Goal: Transaction & Acquisition: Purchase product/service

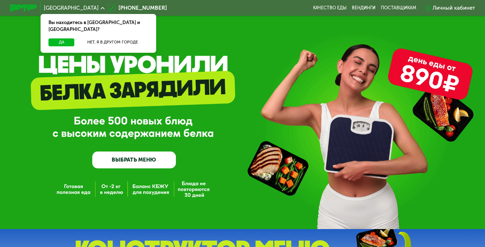
click at [457, 6] on div "Личный кабинет" at bounding box center [453, 8] width 42 height 8
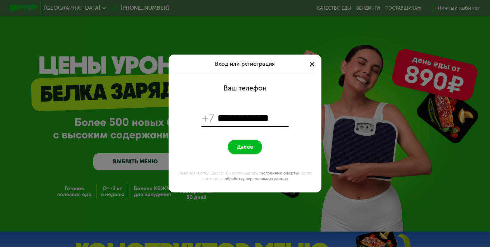
type input "**********"
click at [245, 147] on button "Далее" at bounding box center [245, 147] width 34 height 15
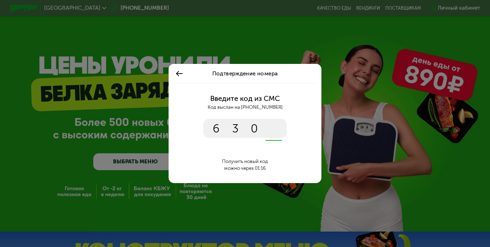
type input "****"
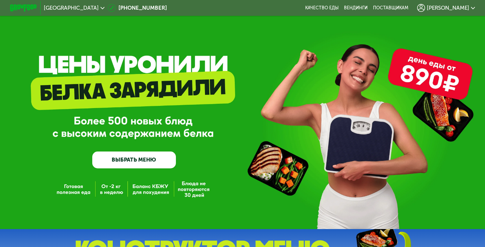
click at [100, 8] on use at bounding box center [102, 8] width 4 height 2
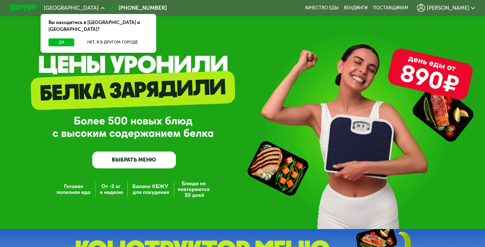
click at [461, 10] on span "[PERSON_NAME]" at bounding box center [448, 7] width 42 height 5
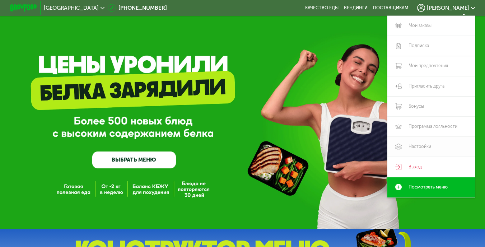
click at [421, 150] on link "Настройки" at bounding box center [431, 147] width 88 height 20
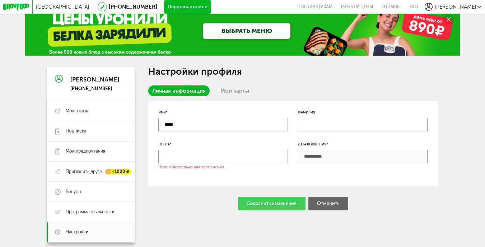
scroll to position [12, 0]
click at [245, 94] on link "Мои карты" at bounding box center [234, 90] width 37 height 11
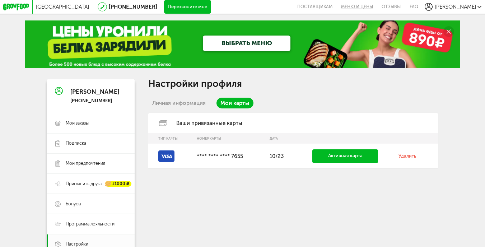
click at [377, 10] on link "Меню и цены" at bounding box center [356, 7] width 41 height 14
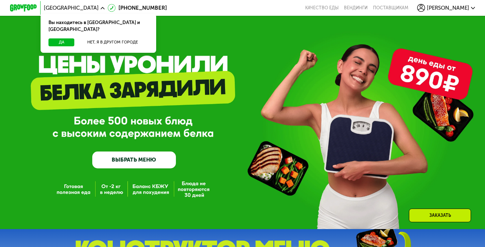
scroll to position [293, 0]
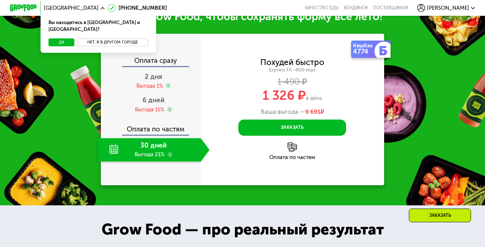
click at [103, 38] on button "Нет, я в другом городе" at bounding box center [112, 42] width 71 height 8
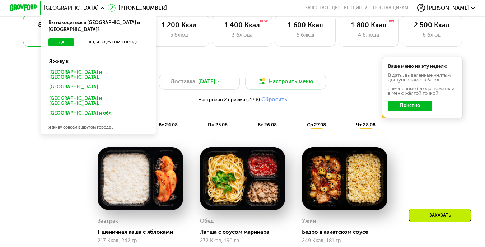
scroll to position [318, 0]
click at [69, 121] on div "Я живу совсем в другом городе" at bounding box center [99, 128] width 116 height 14
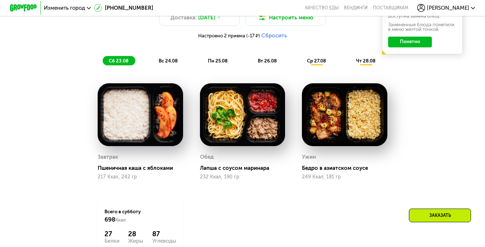
click at [83, 8] on span "Изменить город" at bounding box center [64, 7] width 41 height 5
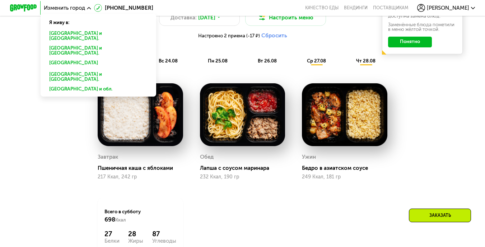
click at [64, 58] on div "Москве и обл." at bounding box center [98, 63] width 108 height 11
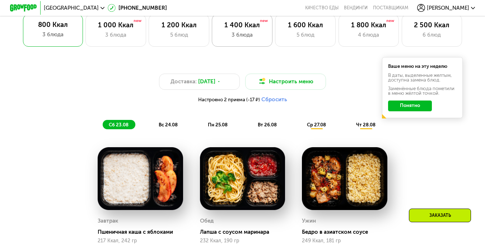
click at [236, 33] on div "3 блюда" at bounding box center [242, 35] width 46 height 8
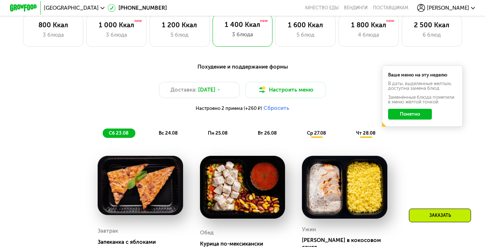
click at [274, 112] on button "Сбросить" at bounding box center [276, 108] width 26 height 7
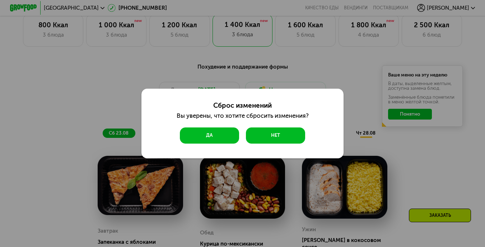
click at [221, 132] on button "Да" at bounding box center [209, 135] width 59 height 16
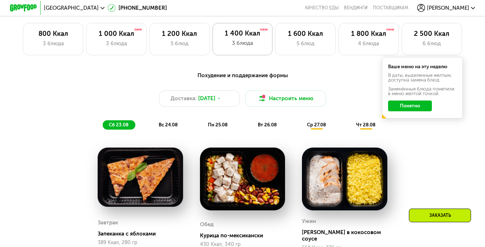
scroll to position [310, 0]
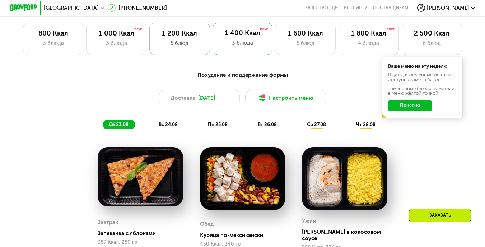
click at [171, 47] on div "5 блюд" at bounding box center [179, 43] width 46 height 8
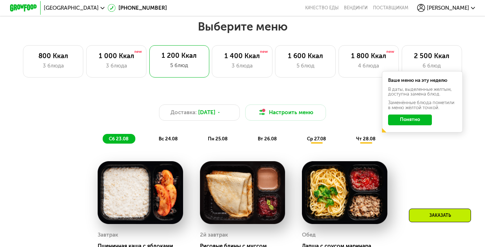
scroll to position [287, 0]
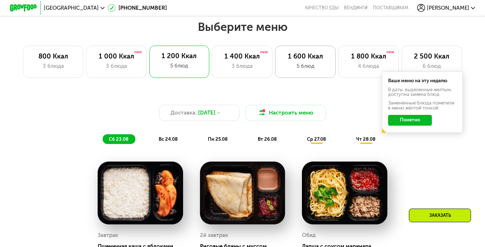
click at [303, 61] on div "1 600 Ккал" at bounding box center [305, 56] width 46 height 8
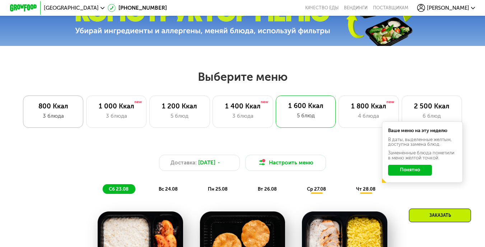
scroll to position [247, 0]
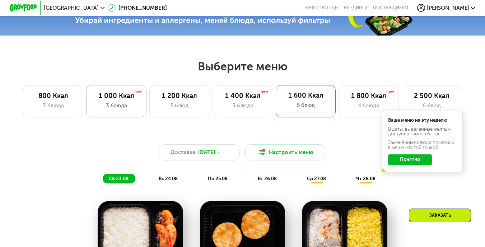
click at [123, 96] on div "1 000 Ккал" at bounding box center [116, 96] width 46 height 8
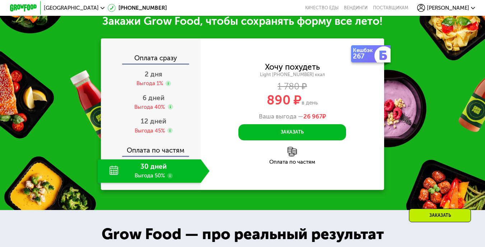
scroll to position [679, 0]
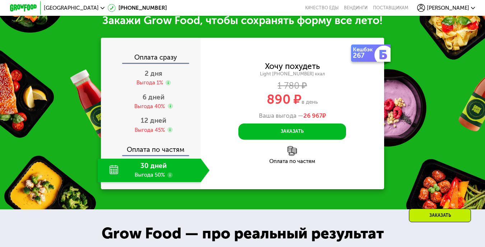
click at [112, 175] on div "30 дней Выгода 50%" at bounding box center [149, 171] width 103 height 24
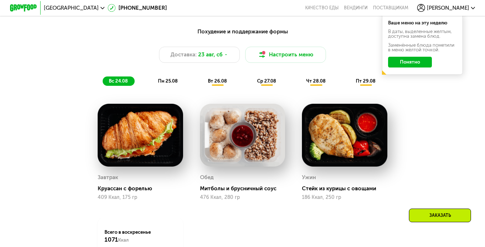
scroll to position [353, 0]
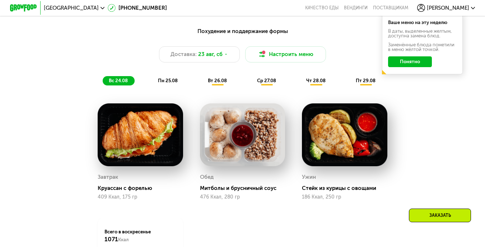
click at [168, 83] on span "пн 25.08" at bounding box center [168, 80] width 20 height 5
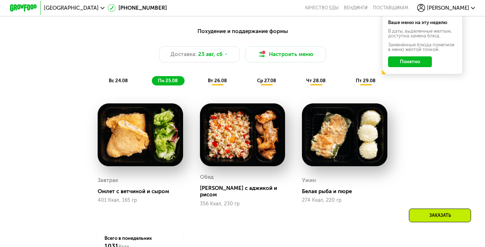
click at [219, 83] on span "вт 26.08" at bounding box center [217, 80] width 19 height 5
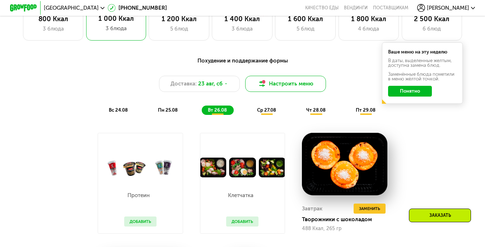
scroll to position [324, 0]
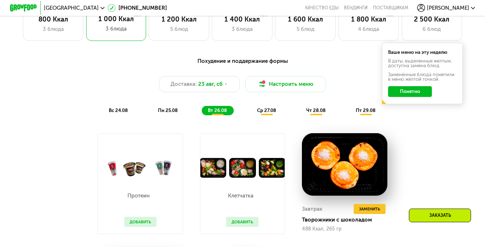
click at [266, 112] on span "ср 27.08" at bounding box center [266, 110] width 19 height 5
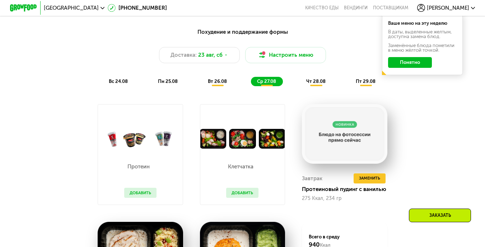
scroll to position [350, 0]
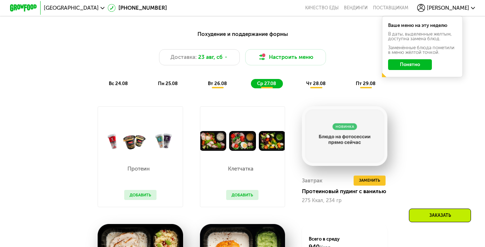
click at [312, 86] on span "чт 28.08" at bounding box center [315, 83] width 19 height 5
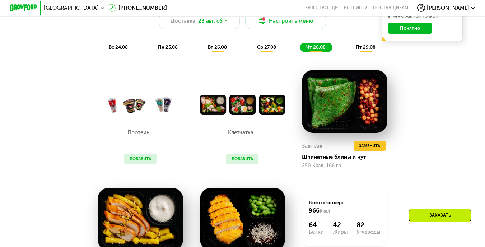
scroll to position [387, 0]
click at [368, 49] on span "пт 29.08" at bounding box center [365, 46] width 20 height 5
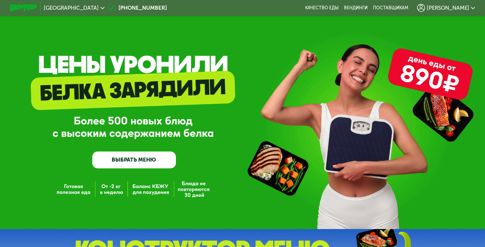
scroll to position [0, 0]
click at [462, 7] on span "[PERSON_NAME]" at bounding box center [448, 7] width 42 height 5
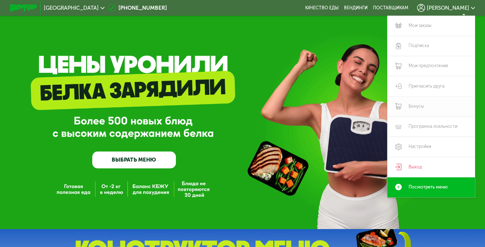
click at [414, 106] on link "Бонусы" at bounding box center [431, 106] width 88 height 20
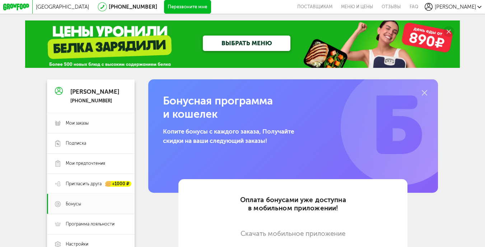
click at [76, 125] on span "Мои заказы" at bounding box center [77, 123] width 23 height 6
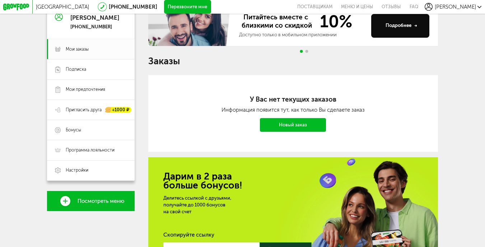
scroll to position [73, 0]
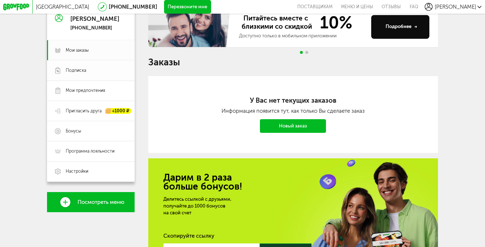
click at [79, 75] on link "Подписка" at bounding box center [91, 70] width 88 height 20
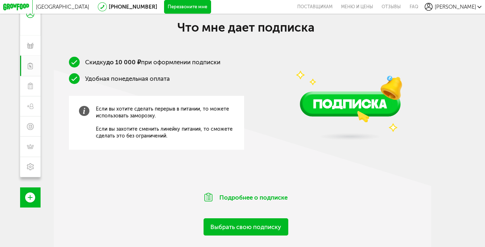
scroll to position [78, 0]
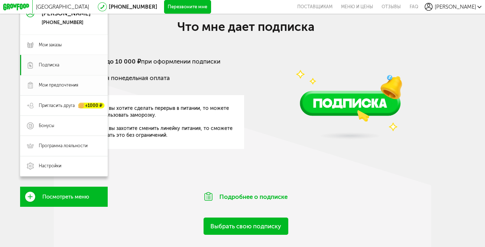
click at [50, 88] on span "Мои предпочтения" at bounding box center [58, 85] width 39 height 6
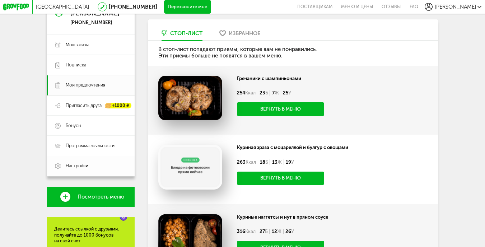
click at [105, 169] on span "Настройки" at bounding box center [96, 166] width 61 height 6
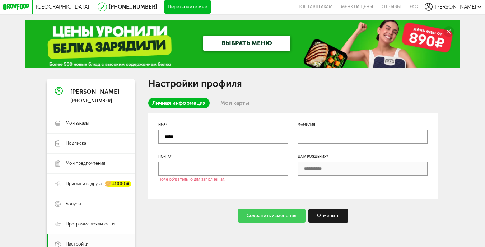
click at [373, 9] on link "Меню и цены" at bounding box center [356, 7] width 41 height 14
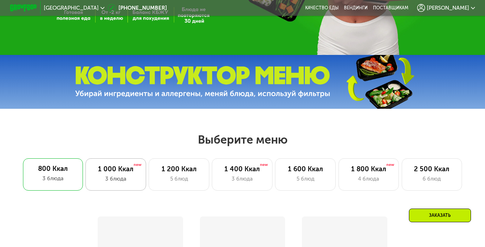
click at [128, 173] on div "1 000 Ккал" at bounding box center [116, 169] width 46 height 8
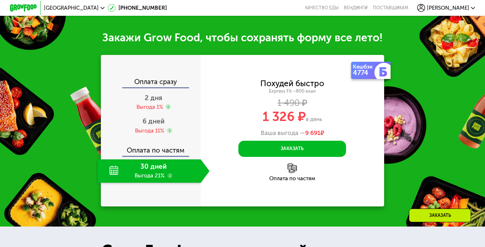
scroll to position [271, 0]
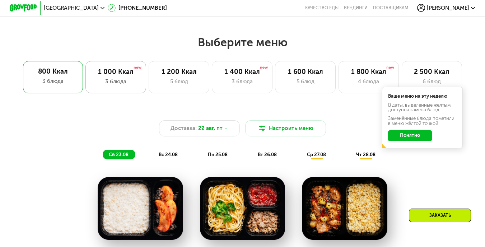
click at [120, 84] on div "3 блюда" at bounding box center [116, 81] width 46 height 8
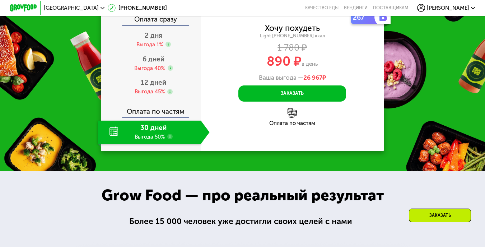
scroll to position [660, 0]
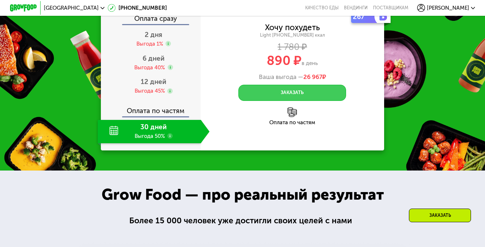
click at [270, 101] on button "Заказать" at bounding box center [292, 93] width 108 height 16
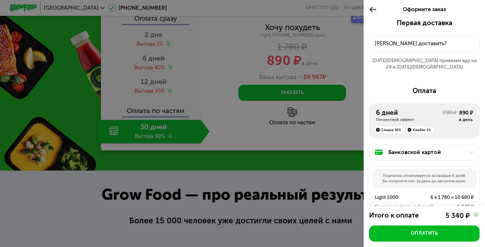
click at [435, 39] on div "[PERSON_NAME] доставить?" at bounding box center [423, 43] width 99 height 8
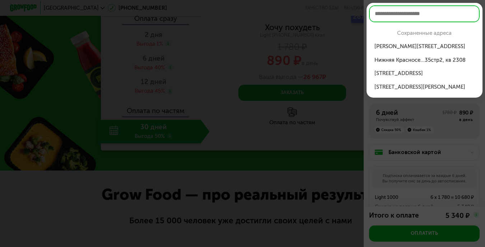
click at [447, 71] on div "[STREET_ADDRESS]" at bounding box center [424, 73] width 100 height 8
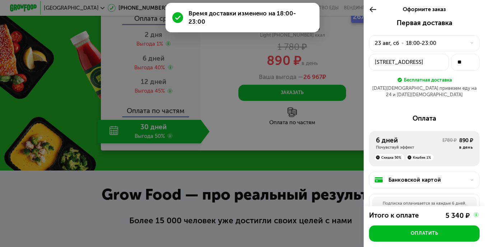
click at [470, 42] on icon at bounding box center [472, 43] width 4 height 4
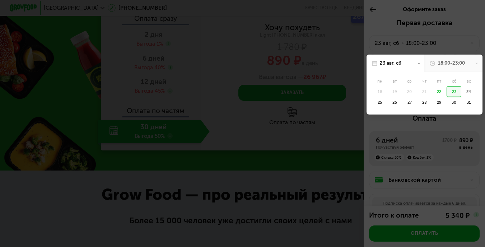
click at [417, 62] on use at bounding box center [418, 62] width 2 height 1
click at [462, 102] on div "31" at bounding box center [468, 102] width 15 height 11
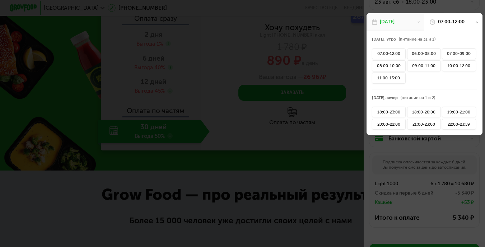
scroll to position [44, 0]
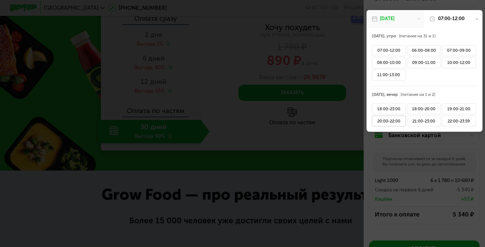
click at [390, 120] on div "20:00-22:00" at bounding box center [389, 121] width 34 height 11
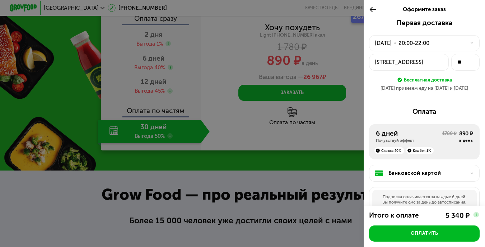
scroll to position [0, 0]
click at [369, 9] on icon at bounding box center [373, 9] width 8 height 8
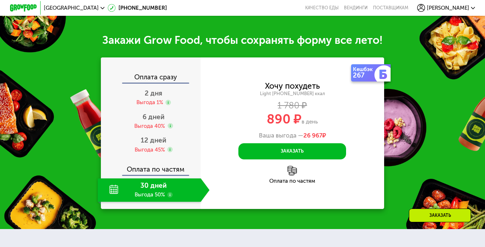
scroll to position [309, 0]
